Goal: Information Seeking & Learning: Learn about a topic

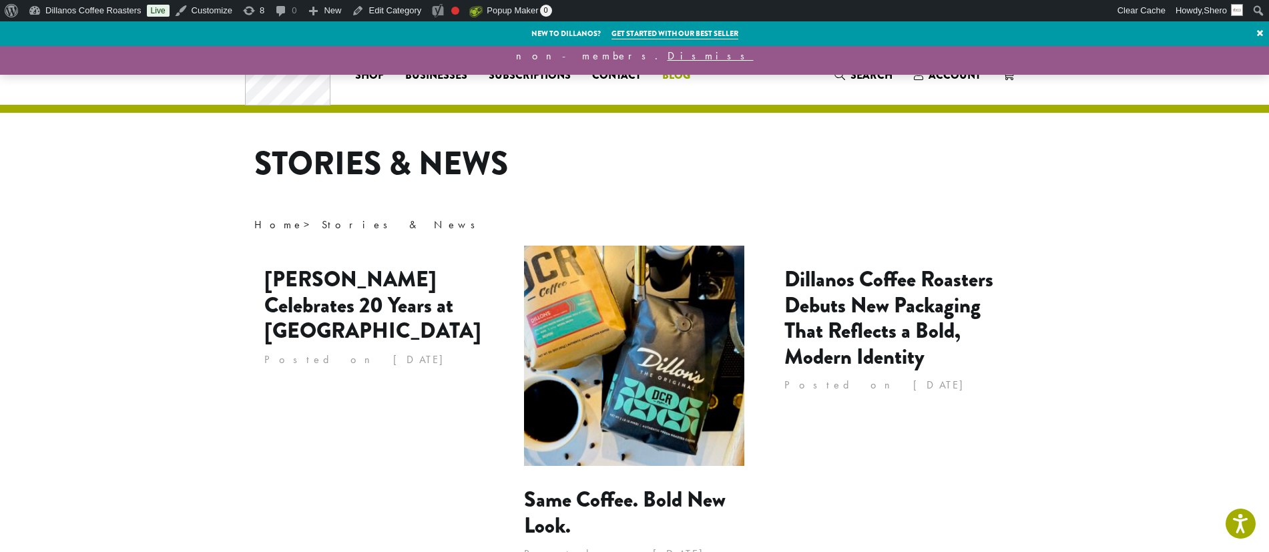
click at [683, 77] on span "Blog" at bounding box center [676, 75] width 28 height 17
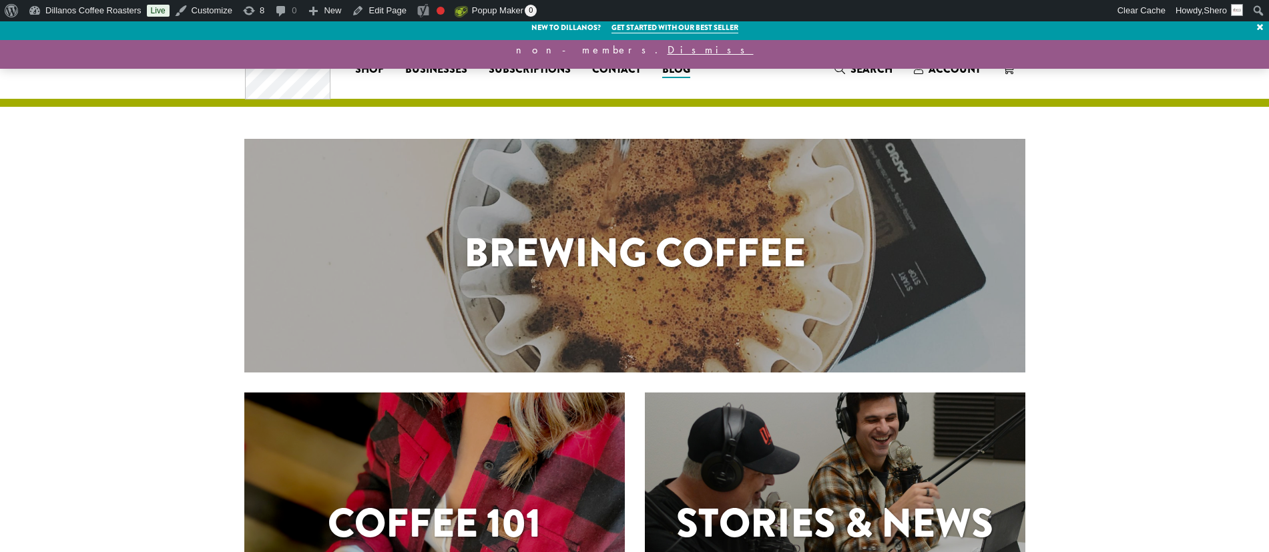
scroll to position [261, 0]
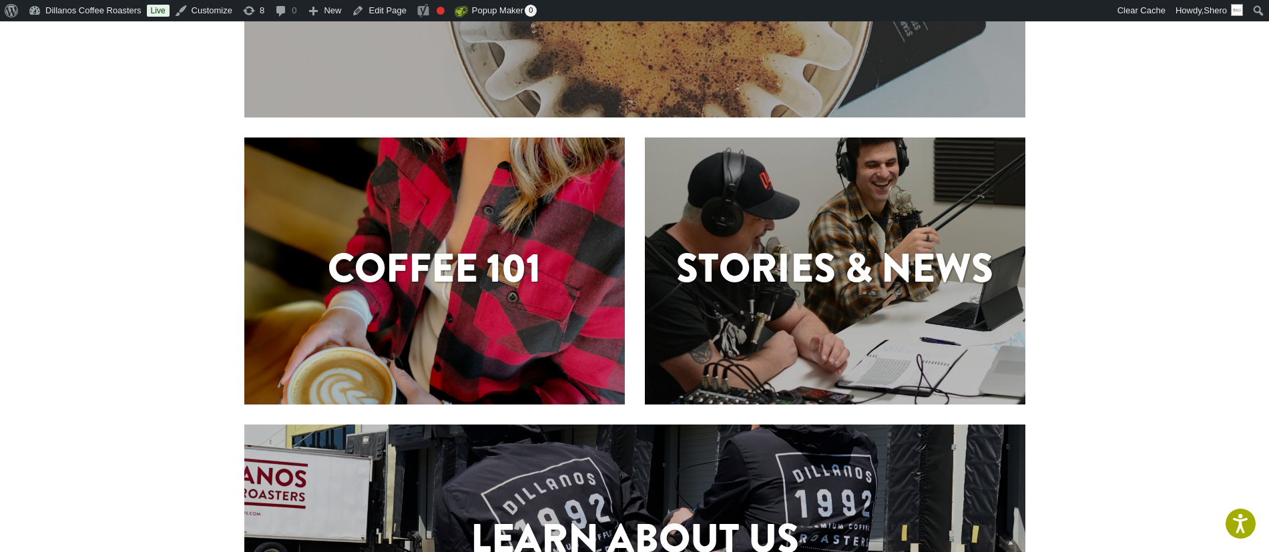
click at [810, 268] on h1 "Stories & News" at bounding box center [835, 268] width 381 height 60
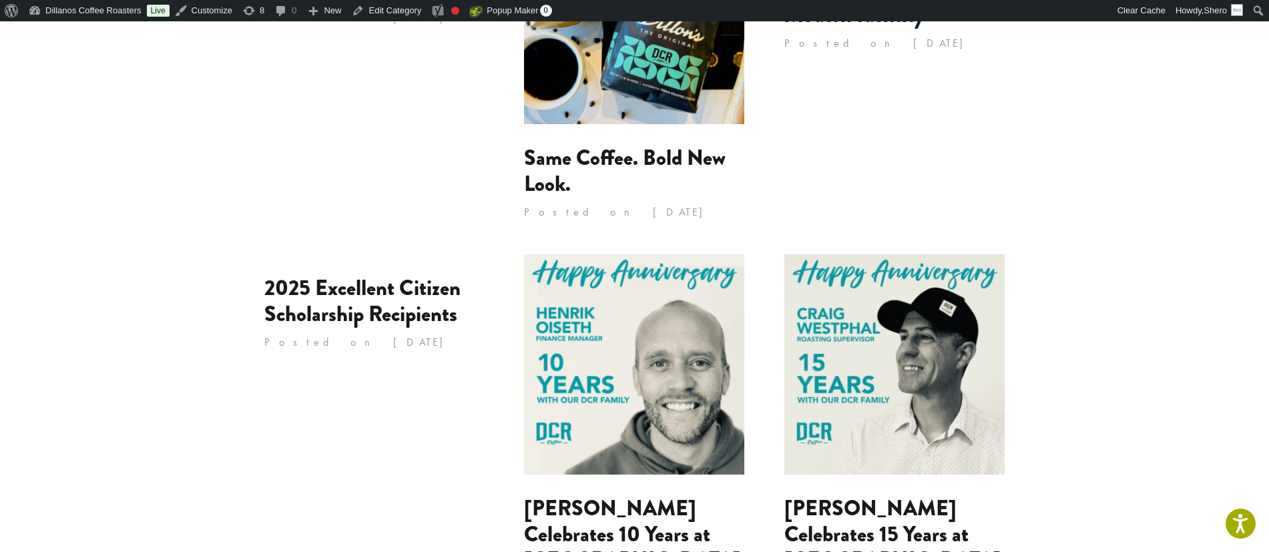
scroll to position [356, 0]
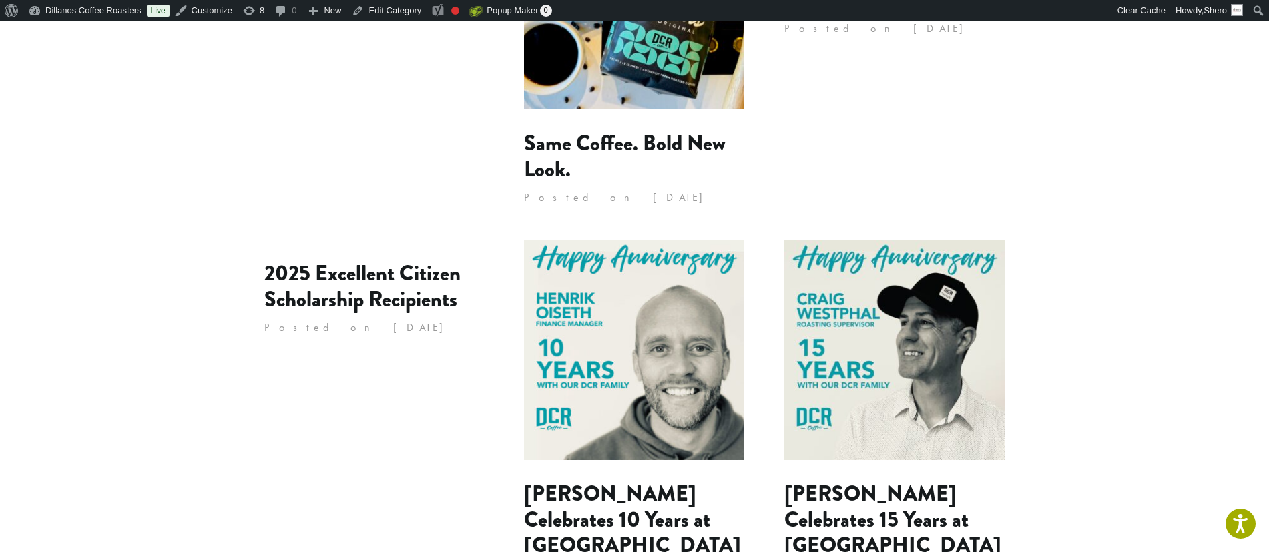
click at [654, 397] on img at bounding box center [634, 350] width 220 height 220
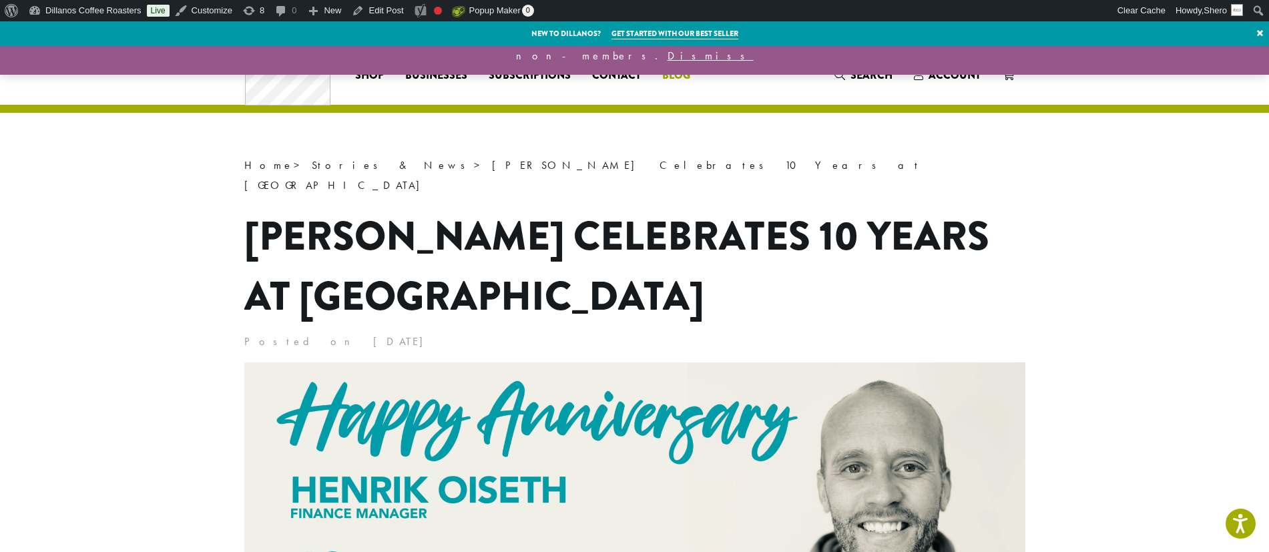
click at [678, 73] on span "Blog" at bounding box center [676, 75] width 28 height 17
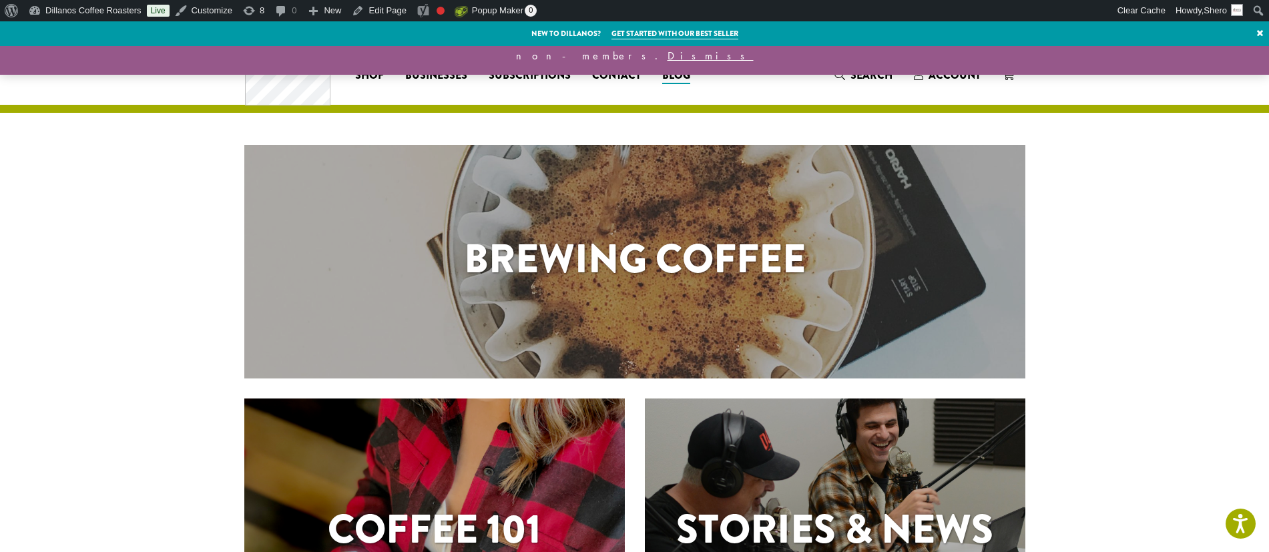
click at [673, 264] on h1 "Brewing Coffee" at bounding box center [634, 259] width 781 height 60
click at [678, 77] on span "Blog" at bounding box center [676, 75] width 28 height 17
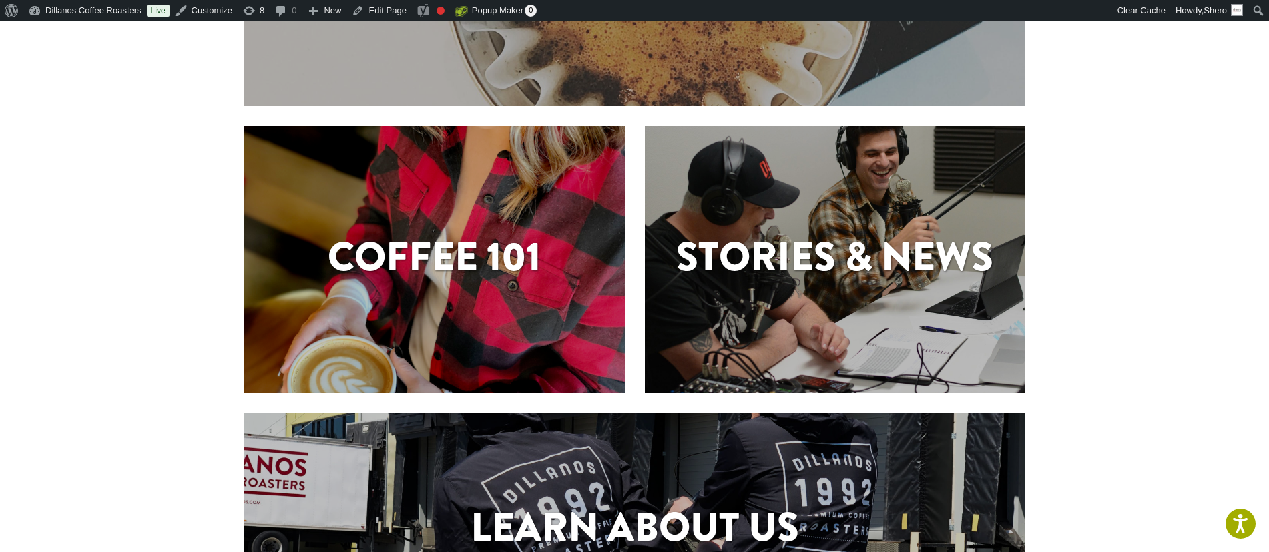
click at [441, 263] on h1 "Coffee 101" at bounding box center [434, 257] width 381 height 60
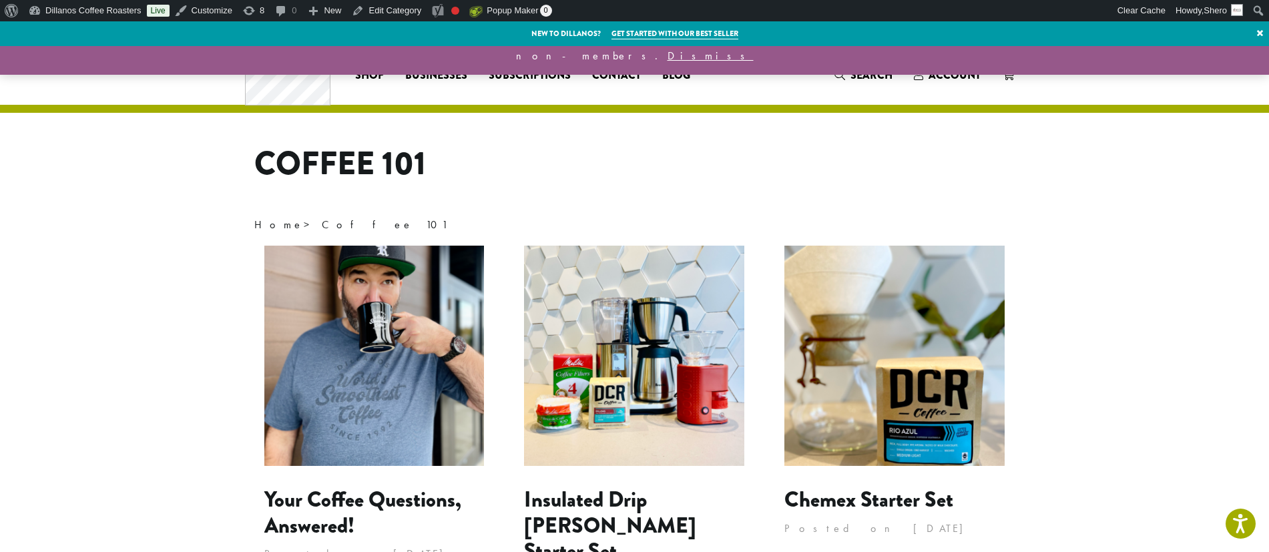
scroll to position [509, 0]
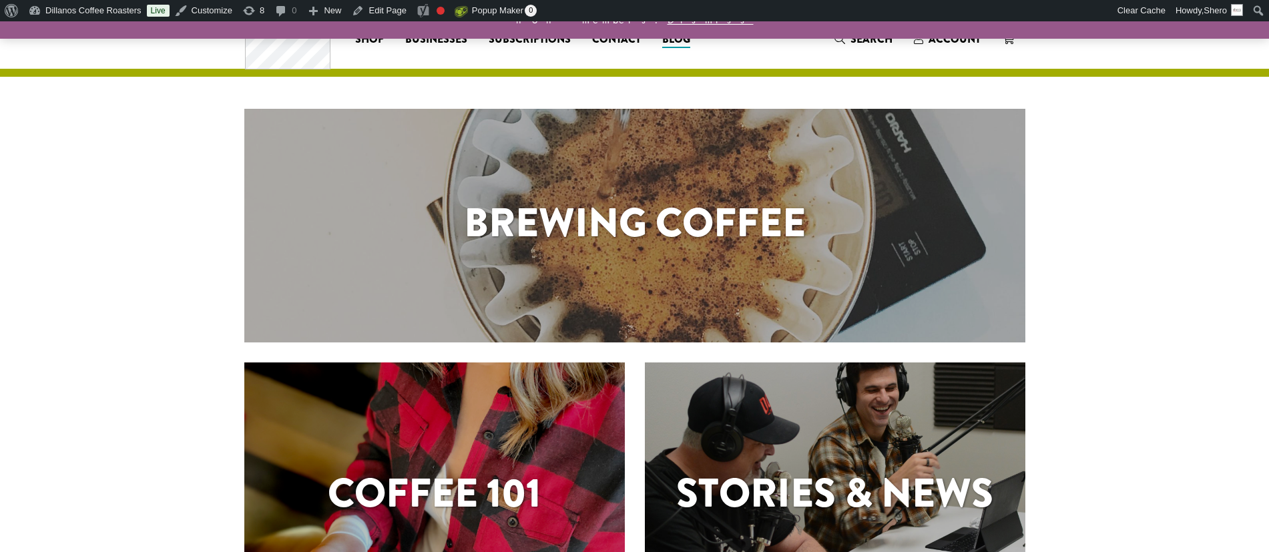
scroll to position [23, 0]
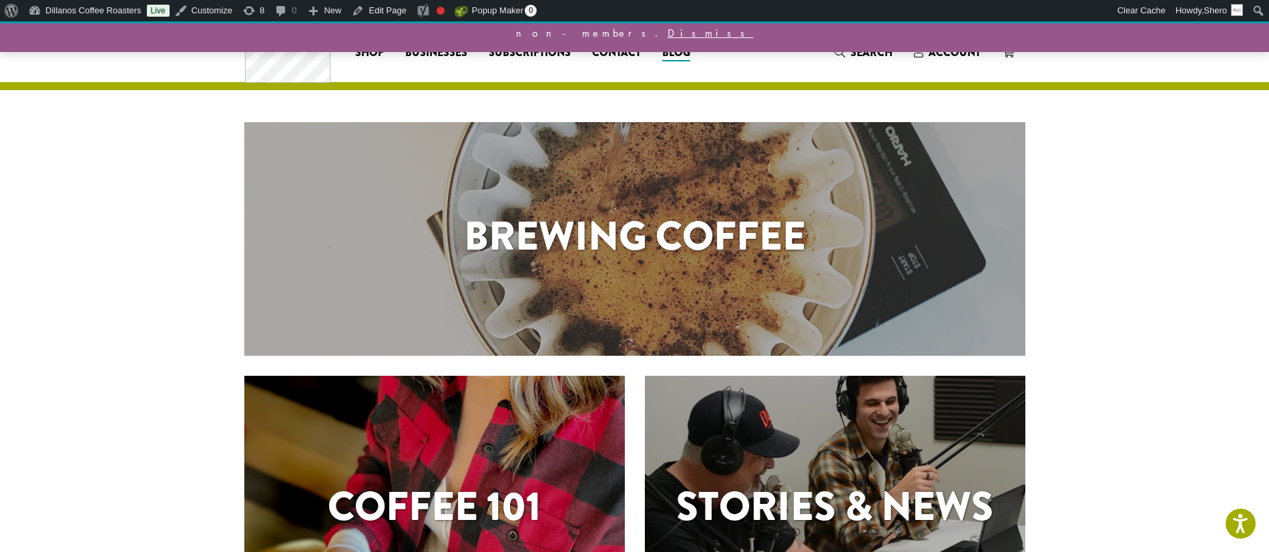
click at [617, 233] on h1 "Brewing Coffee" at bounding box center [634, 236] width 781 height 60
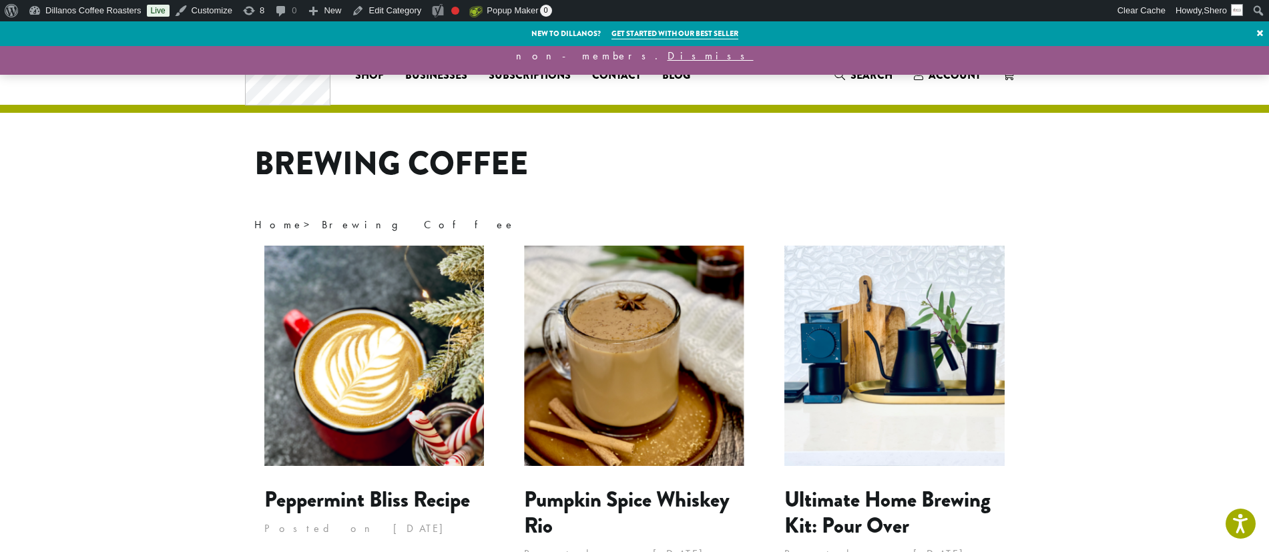
click at [395, 399] on img at bounding box center [374, 356] width 220 height 220
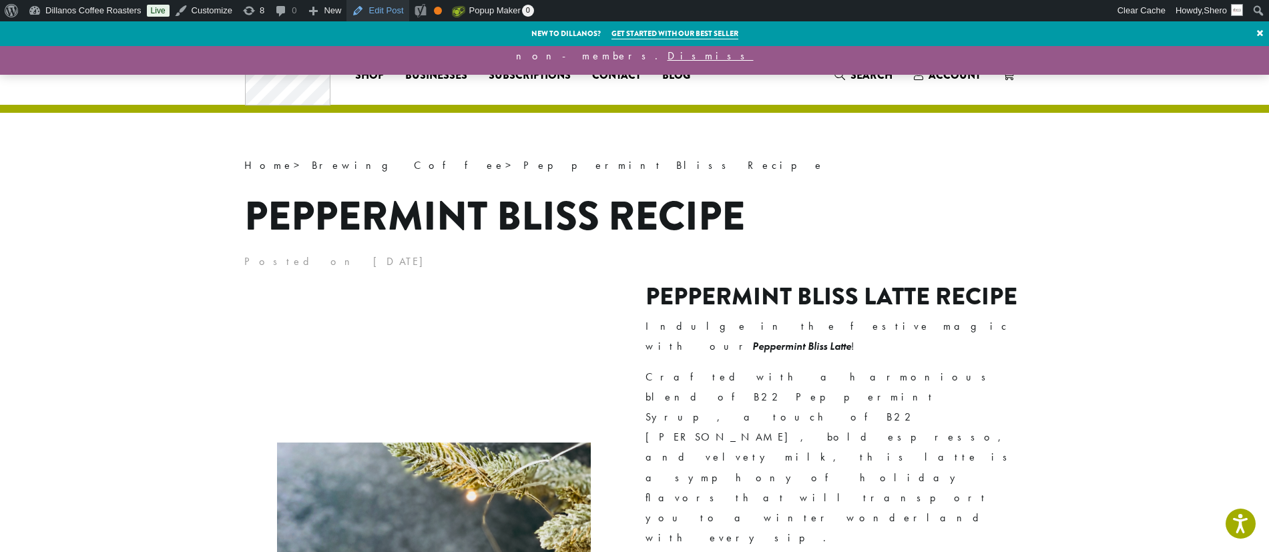
click at [397, 10] on link "Edit Post" at bounding box center [377, 10] width 62 height 21
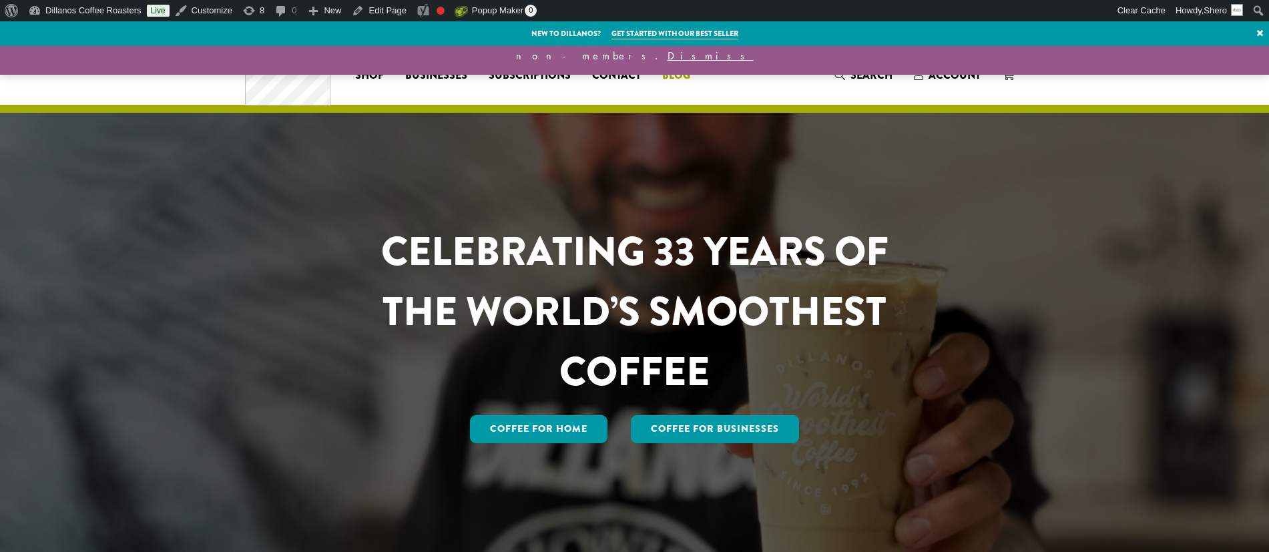
click at [681, 76] on span "Blog" at bounding box center [676, 75] width 28 height 17
